Goal: Transaction & Acquisition: Register for event/course

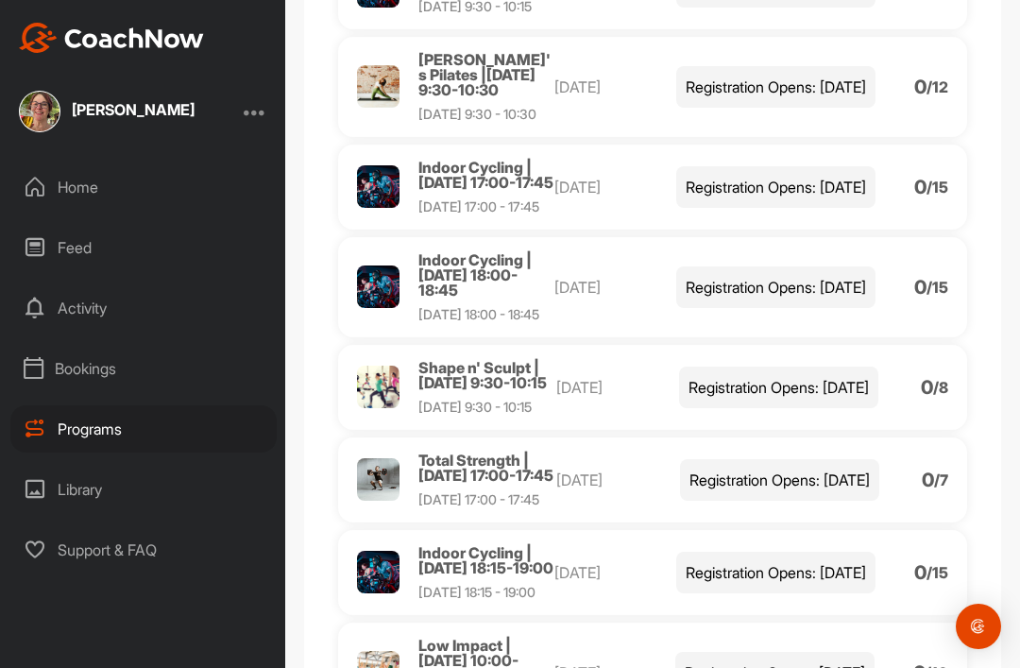
scroll to position [2334, 0]
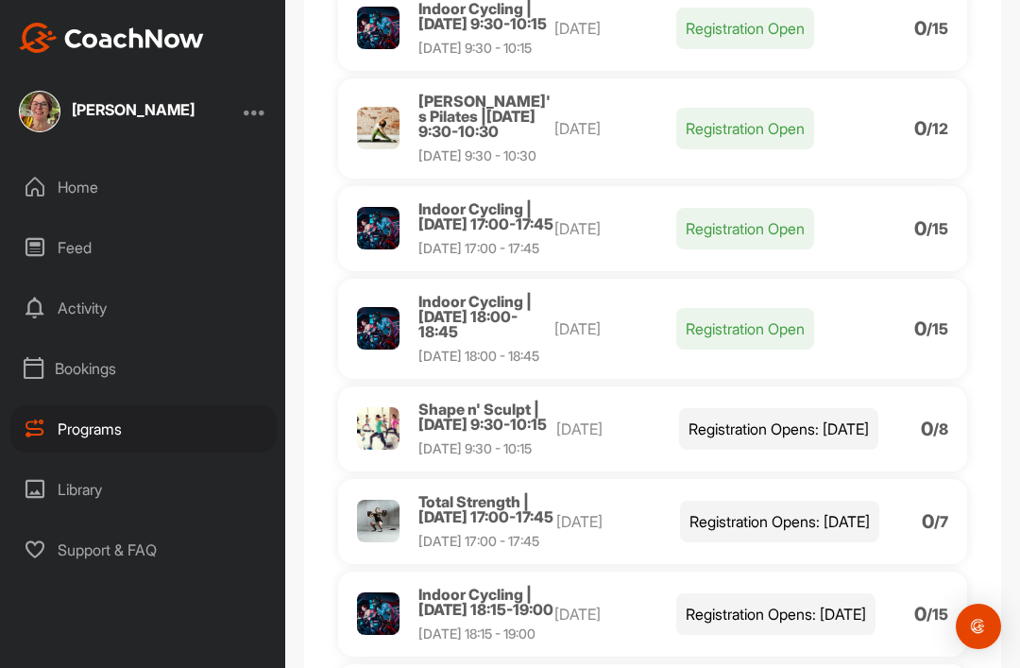
scroll to position [2302, 0]
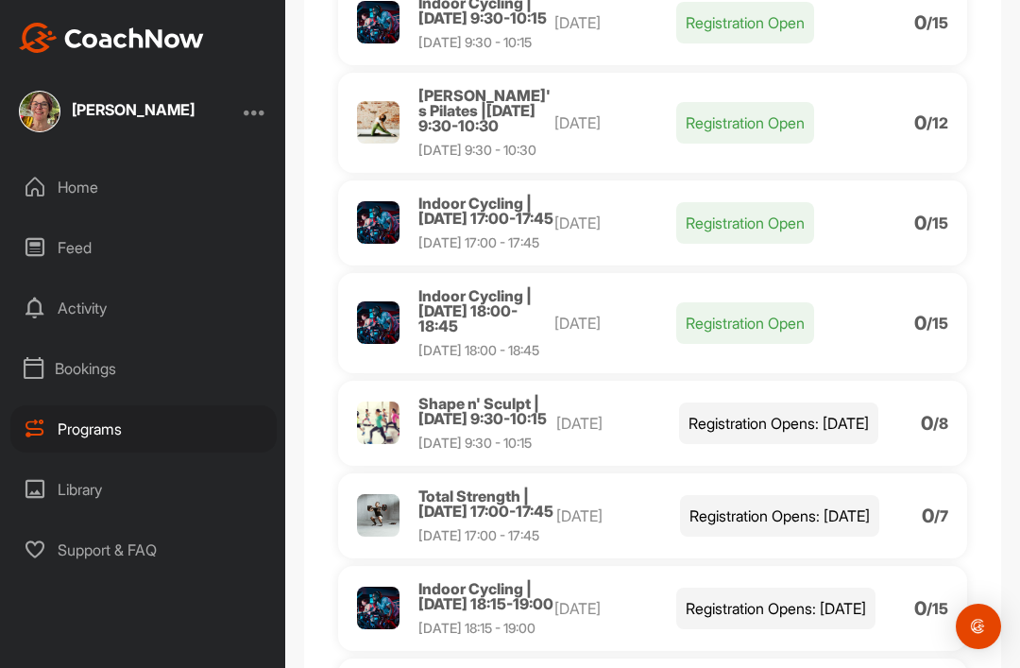
click at [767, 43] on p "Registration Open" at bounding box center [745, 23] width 138 height 42
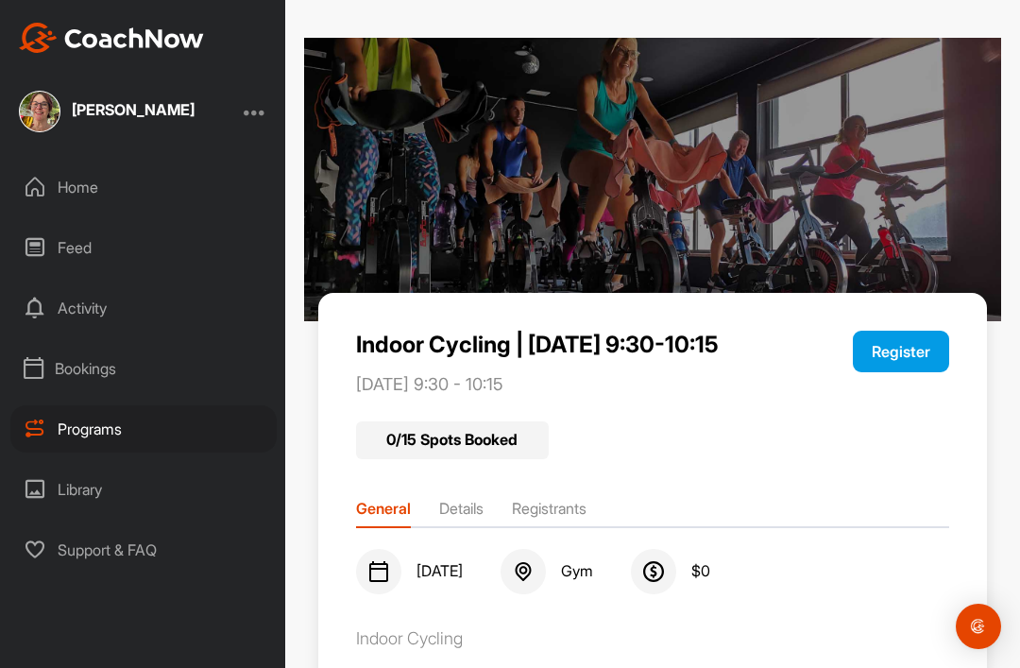
click at [901, 331] on button "Register" at bounding box center [901, 352] width 96 height 42
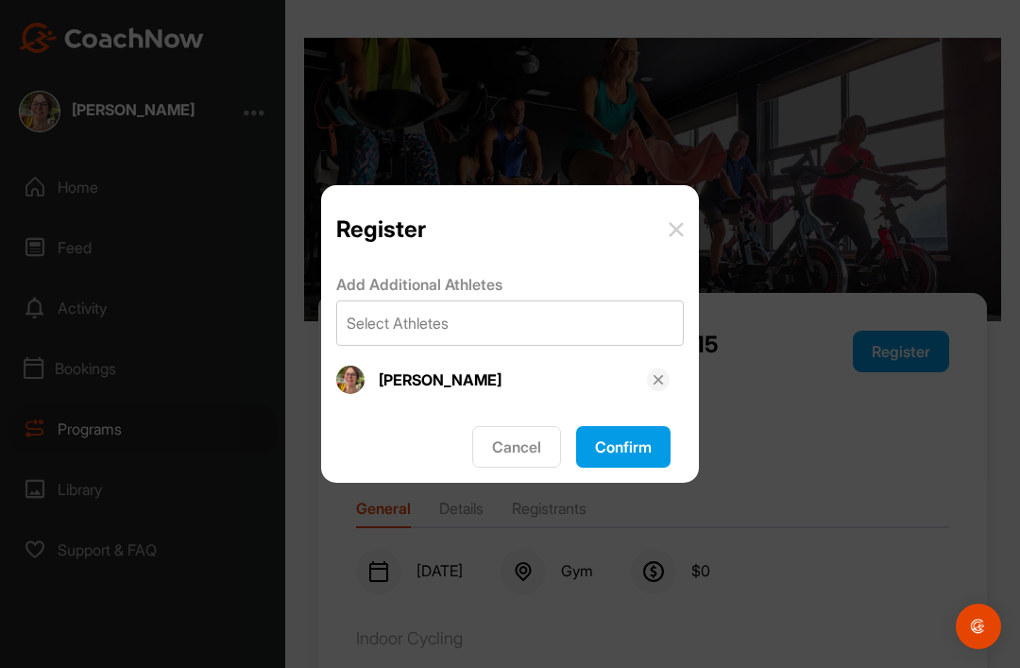
click at [628, 450] on button "Confirm" at bounding box center [623, 447] width 94 height 42
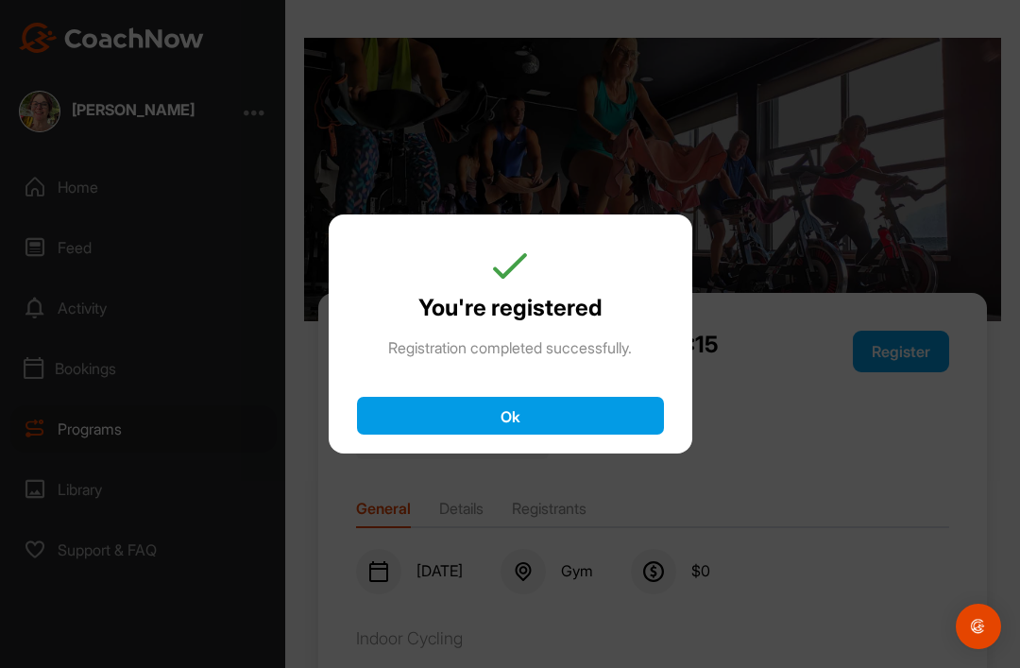
click at [602, 424] on button "Ok" at bounding box center [510, 416] width 307 height 38
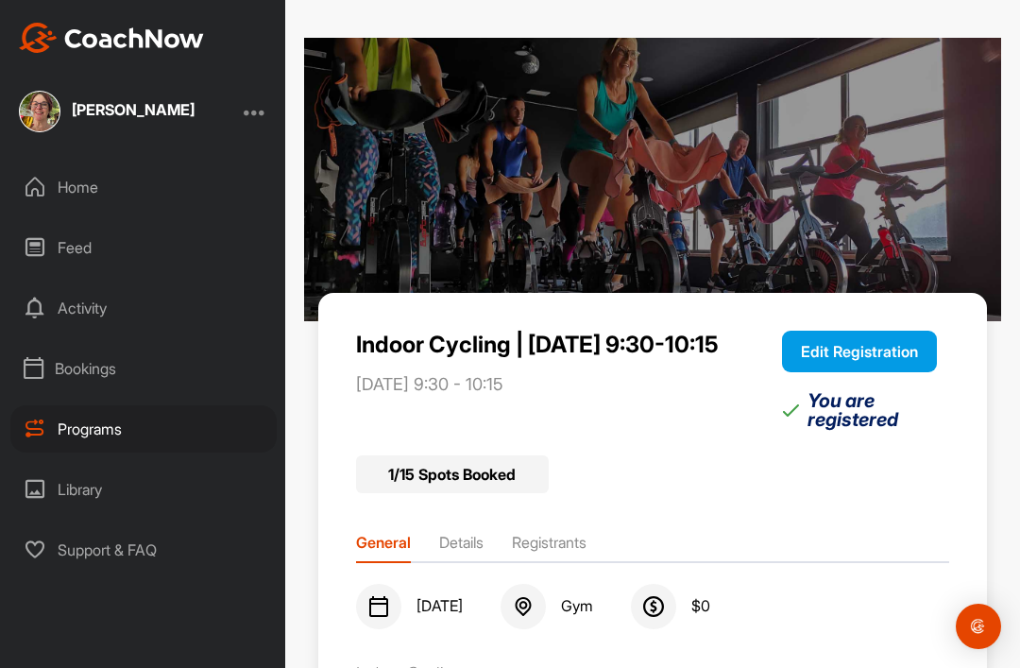
scroll to position [60, 0]
click at [105, 405] on div "Programs" at bounding box center [143, 428] width 266 height 47
